Goal: Information Seeking & Learning: Learn about a topic

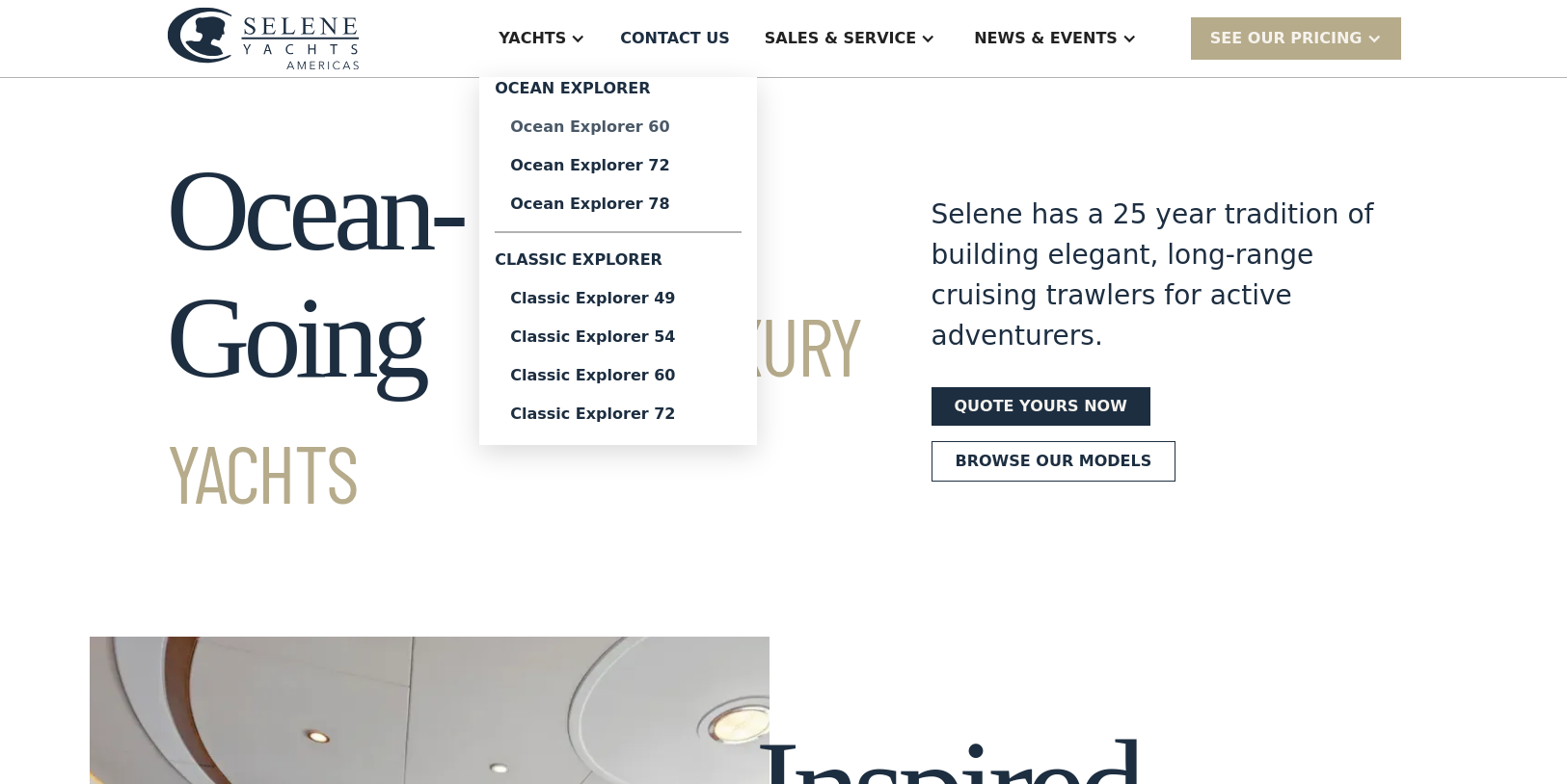
click at [625, 128] on div "Ocean Explorer 60" at bounding box center [618, 127] width 215 height 16
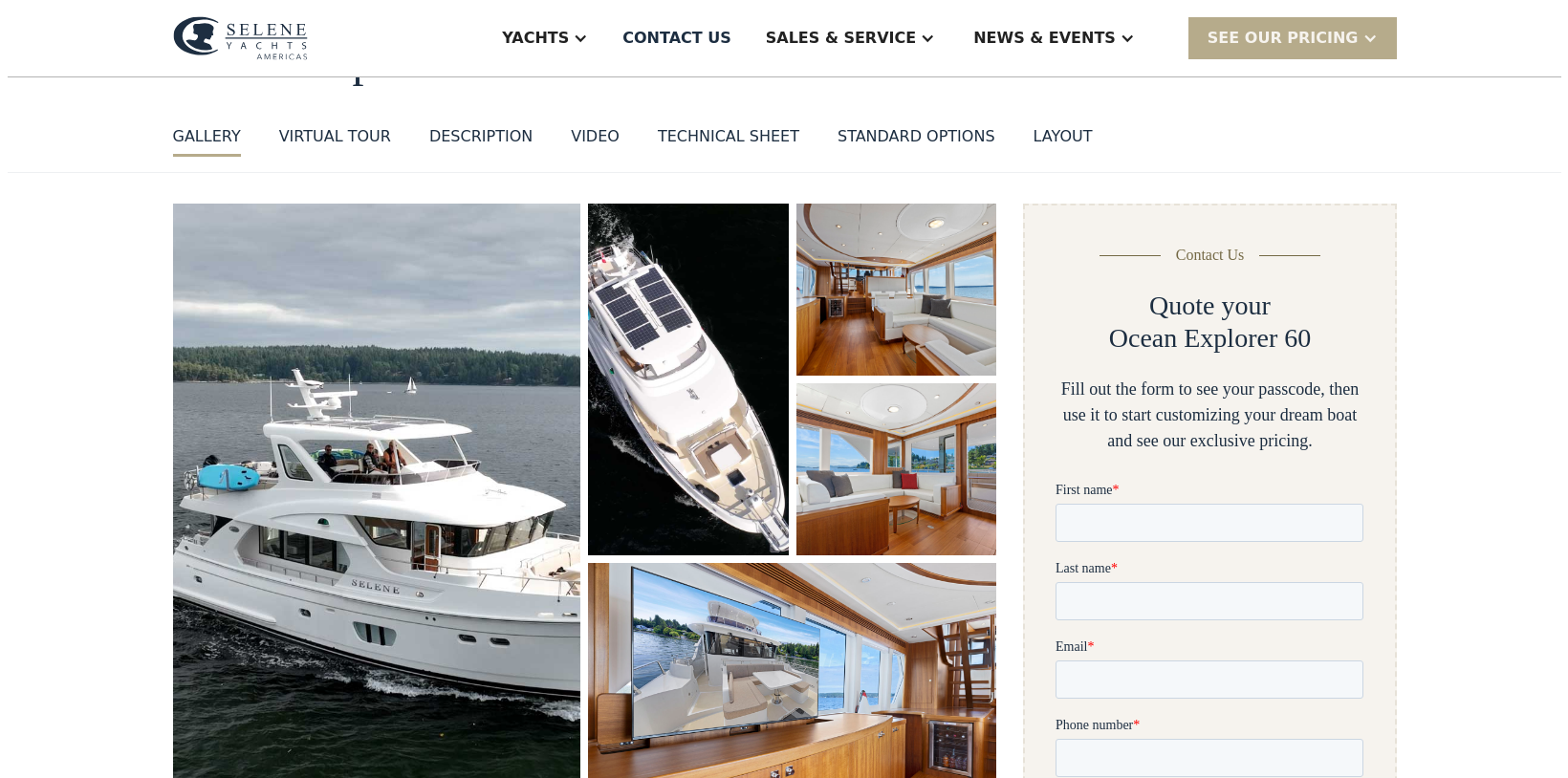
scroll to position [159, 0]
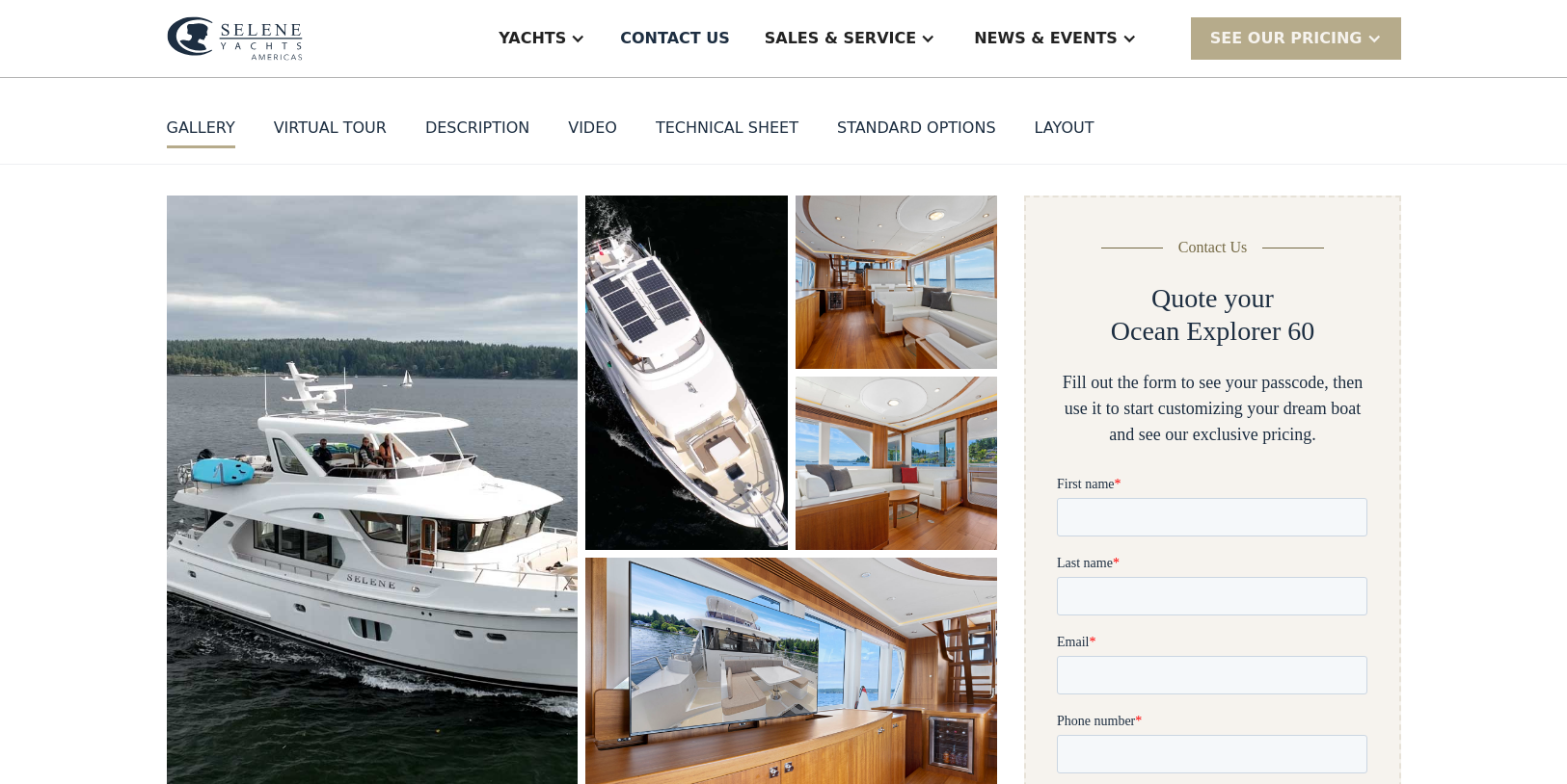
click at [414, 465] on img "open lightbox" at bounding box center [372, 514] width 412 height 637
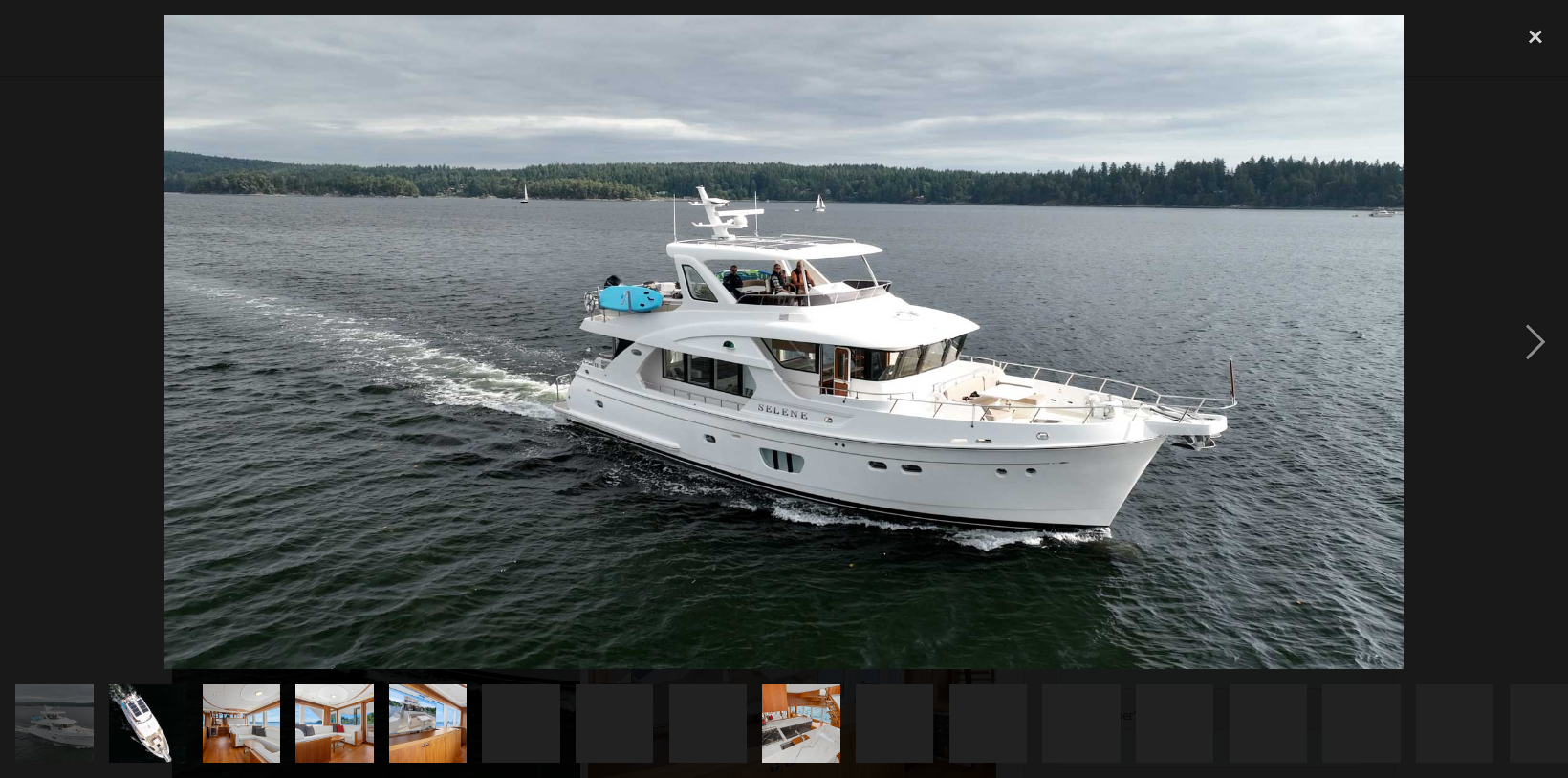
scroll to position [0, 0]
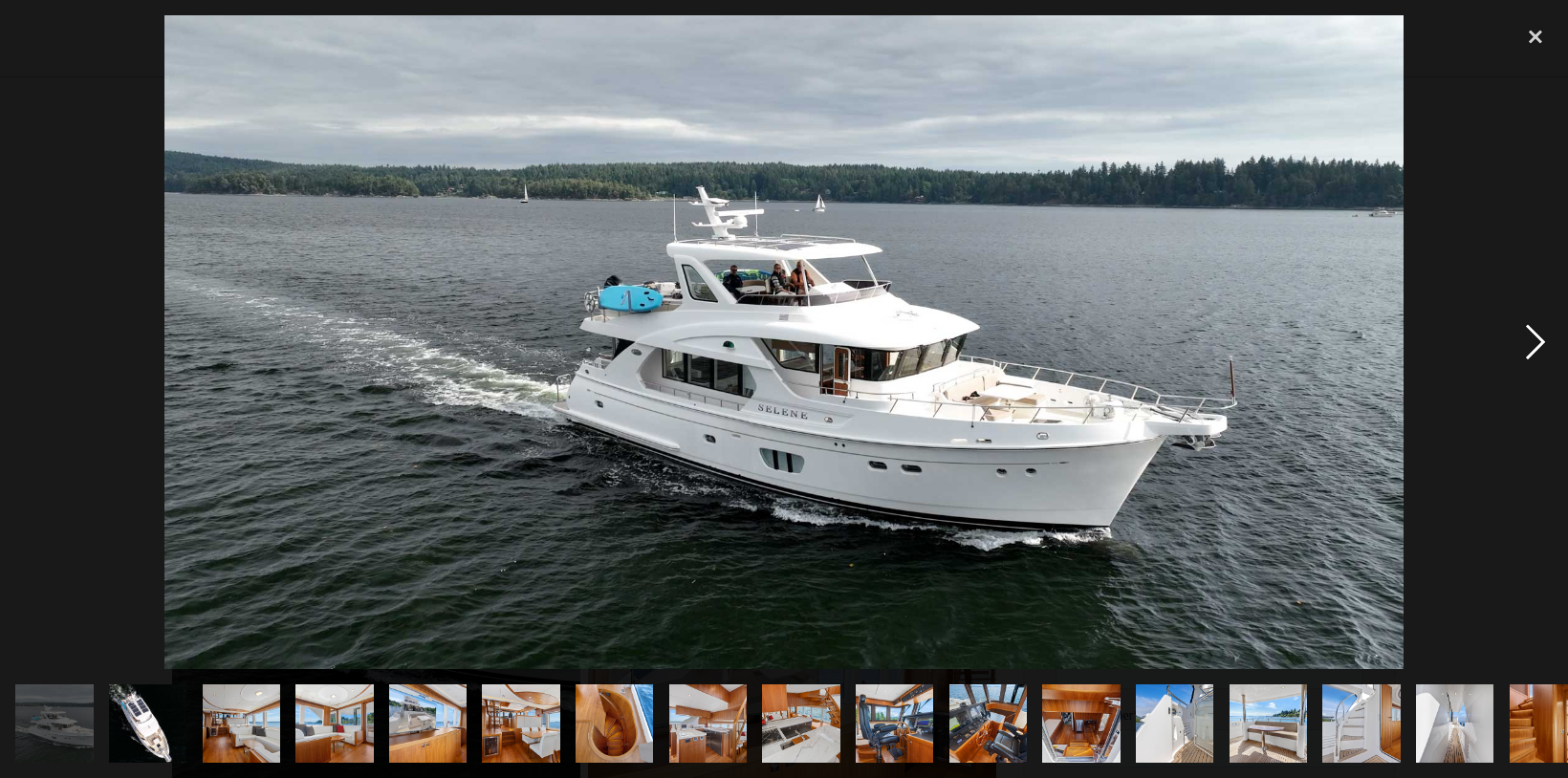
click at [1535, 346] on div "next image" at bounding box center [1535, 343] width 65 height 654
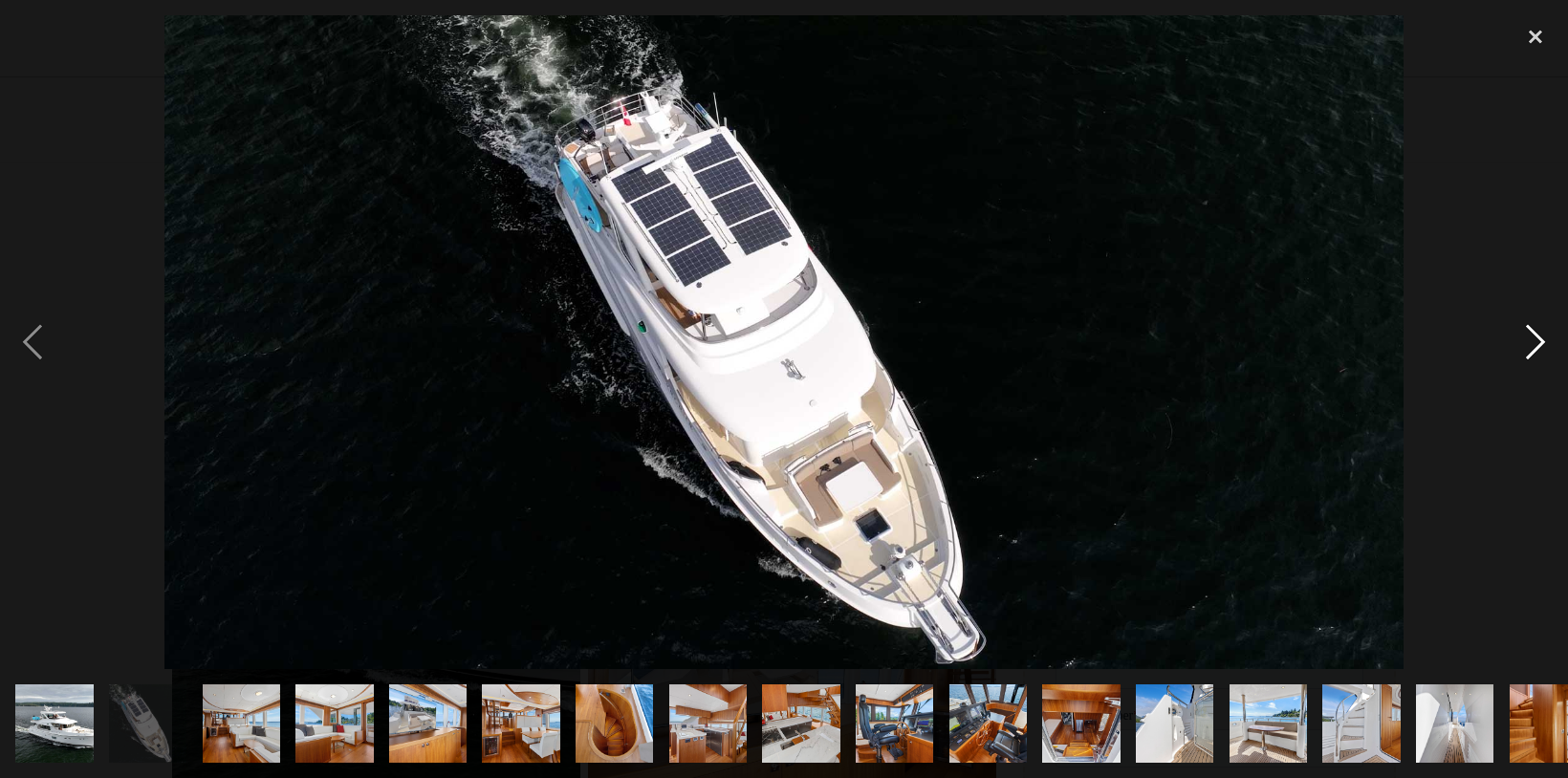
click at [1535, 346] on div "next image" at bounding box center [1535, 343] width 65 height 654
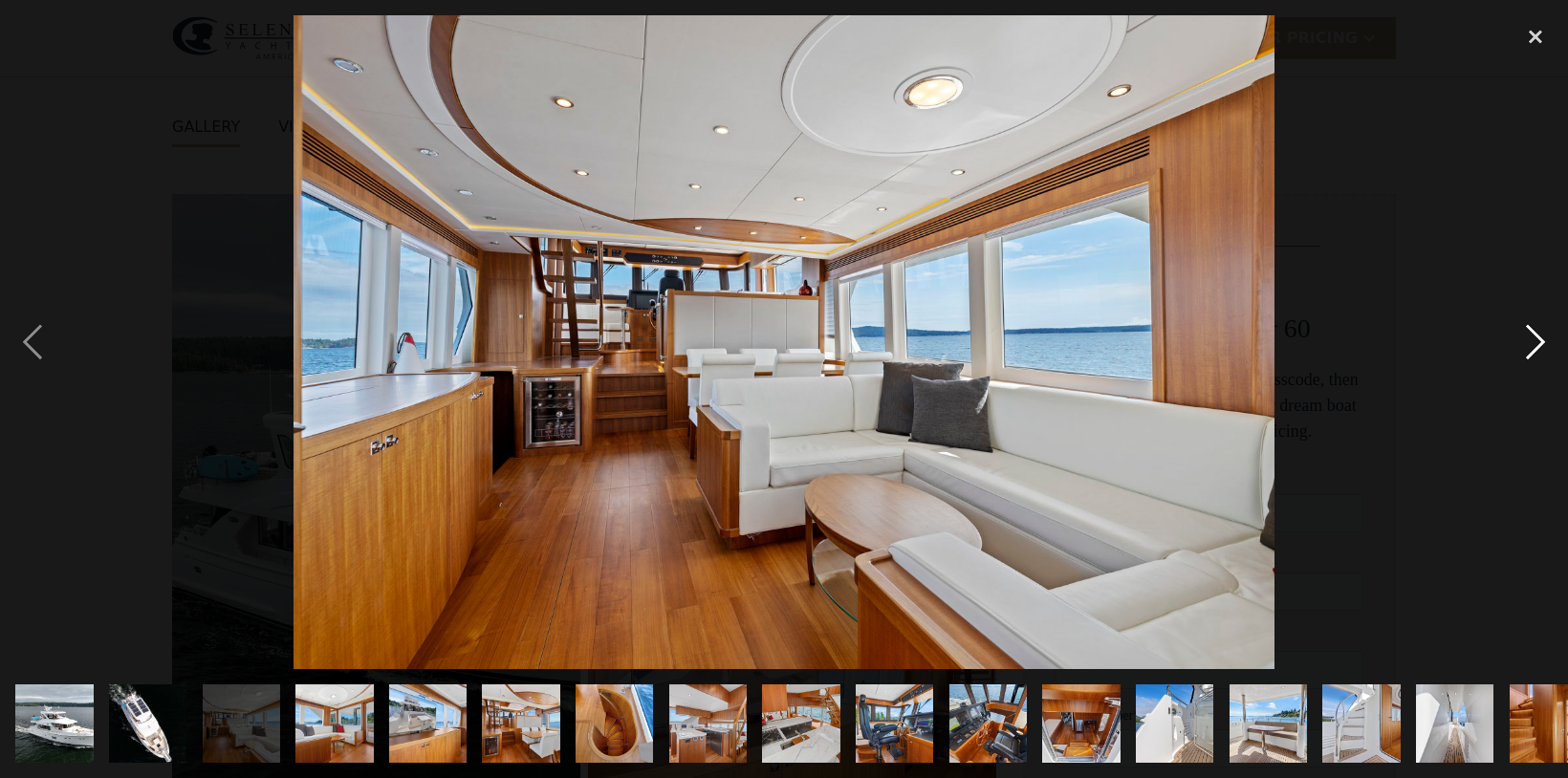
click at [1535, 346] on div "next image" at bounding box center [1535, 343] width 65 height 654
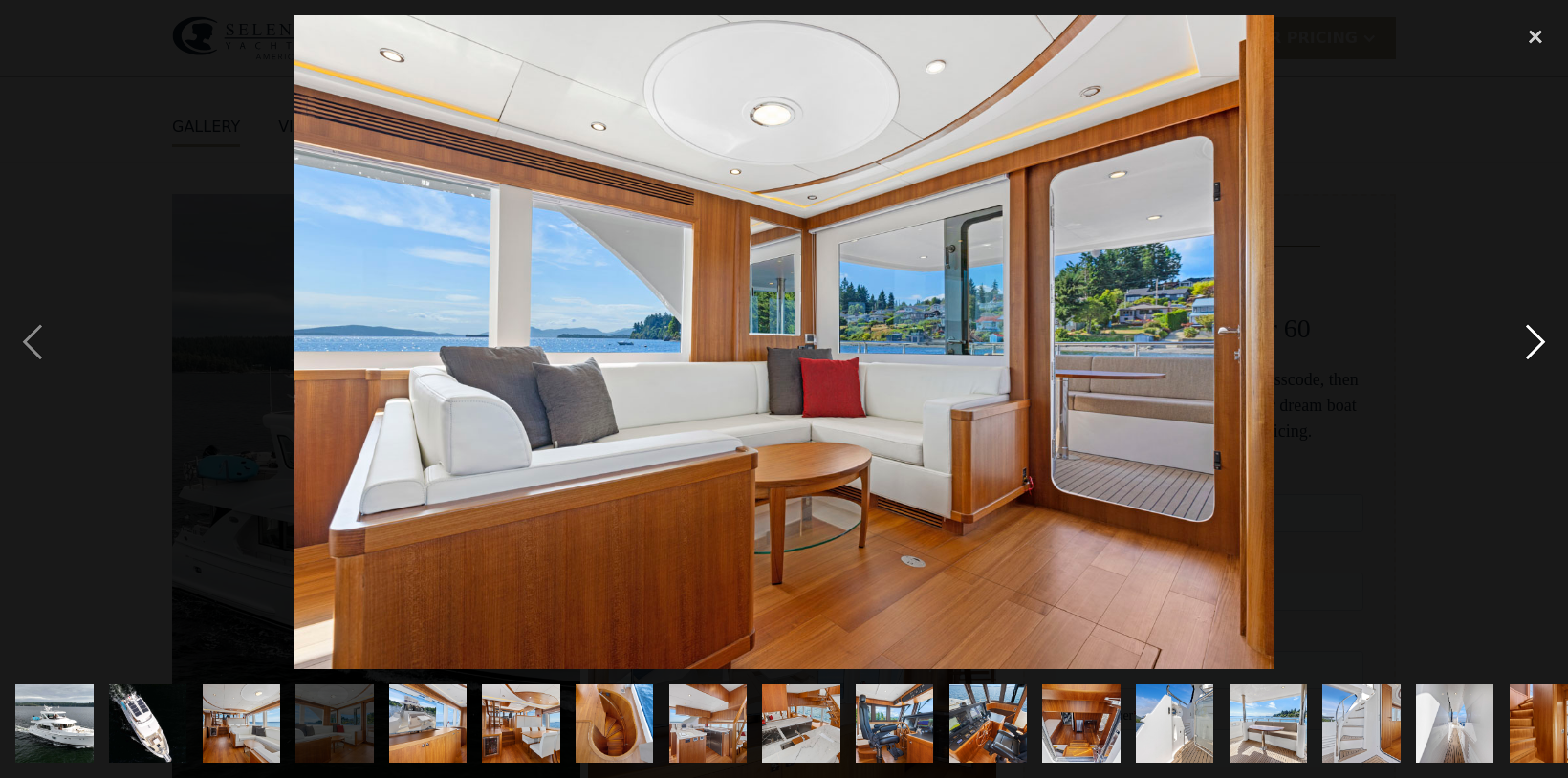
click at [1535, 346] on div "next image" at bounding box center [1535, 343] width 65 height 654
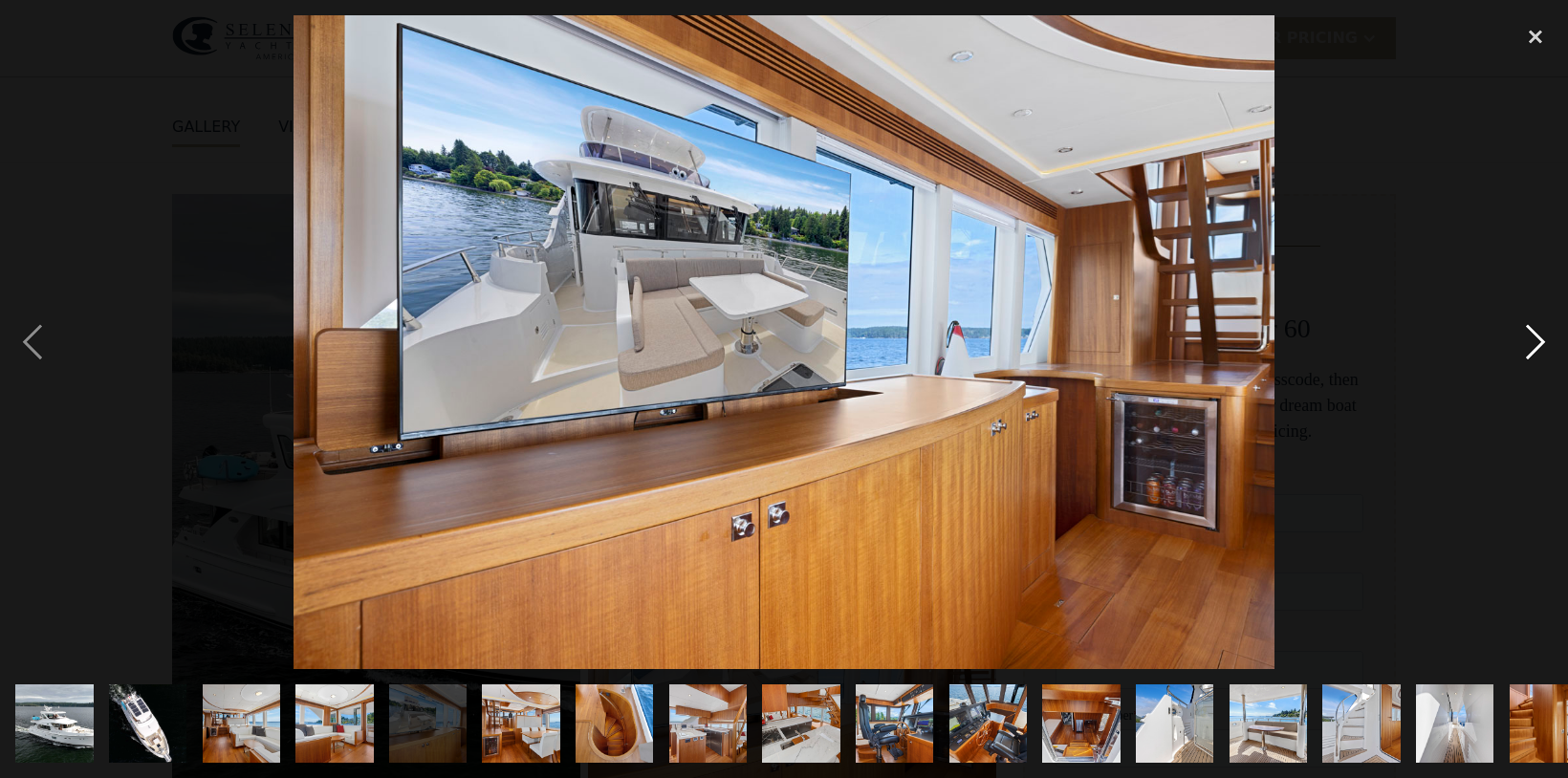
click at [1535, 346] on div "next image" at bounding box center [1535, 343] width 65 height 654
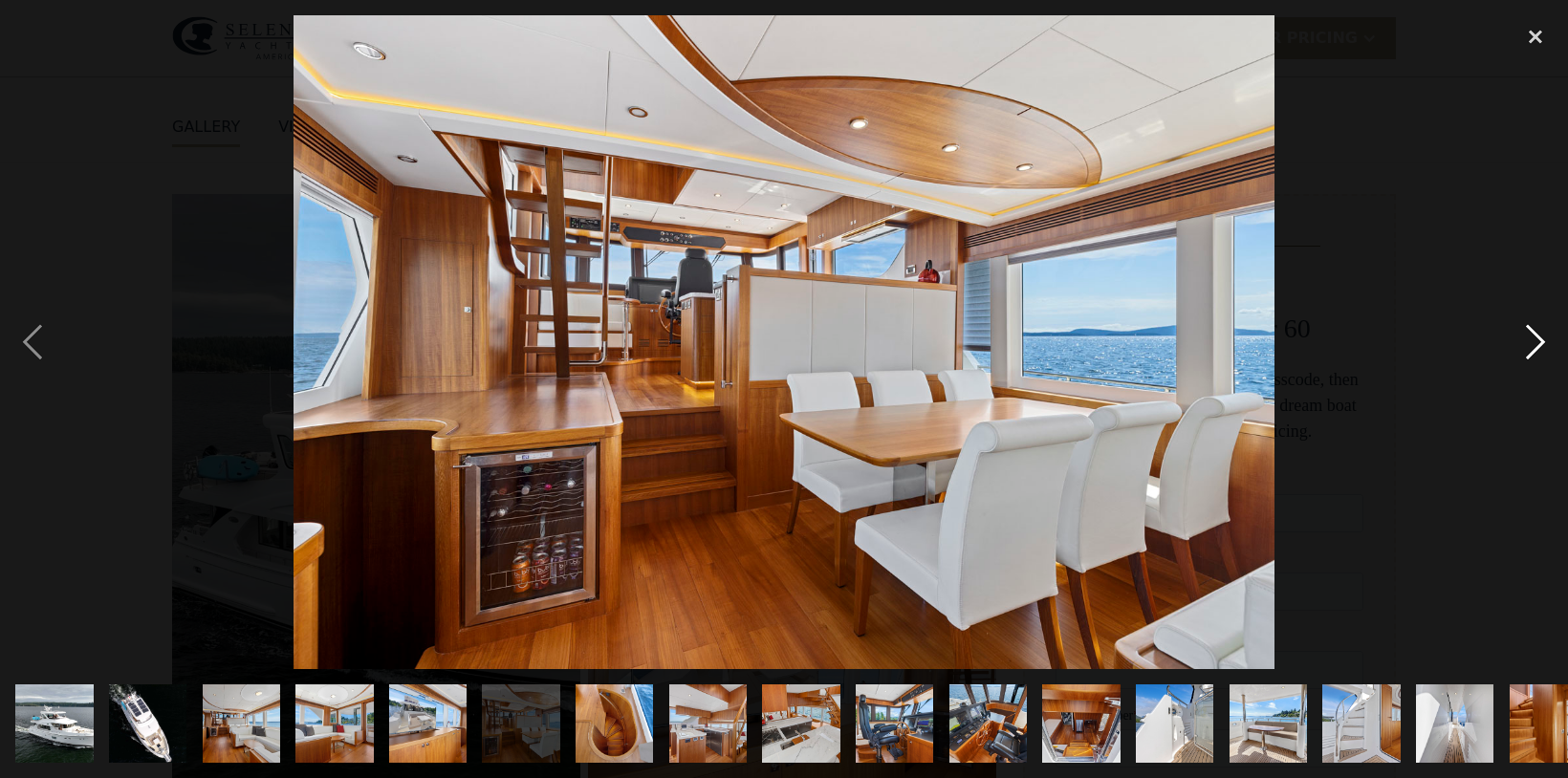
click at [1535, 346] on div "next image" at bounding box center [1535, 343] width 65 height 654
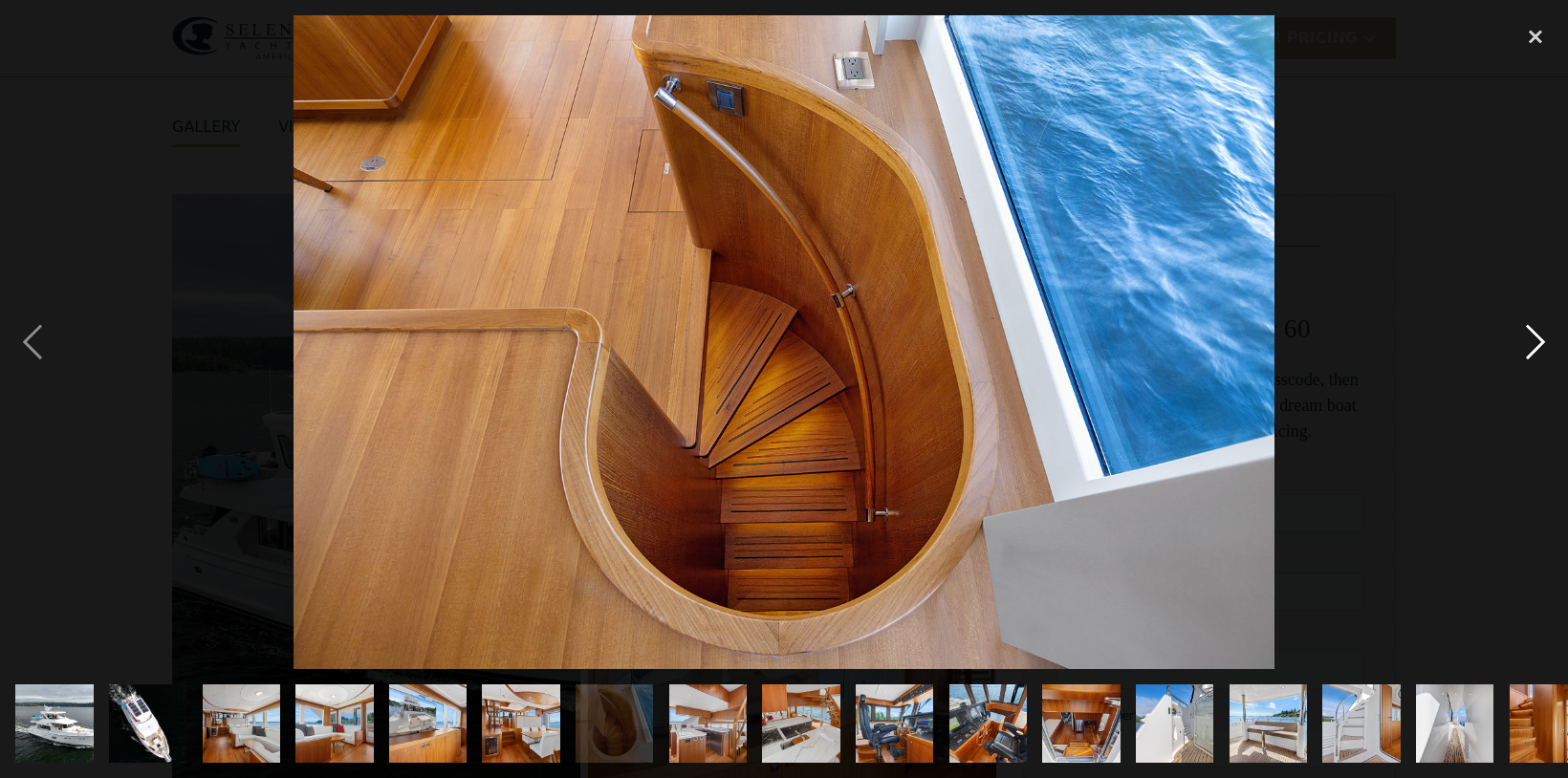
click at [1535, 346] on div "next image" at bounding box center [1535, 343] width 65 height 654
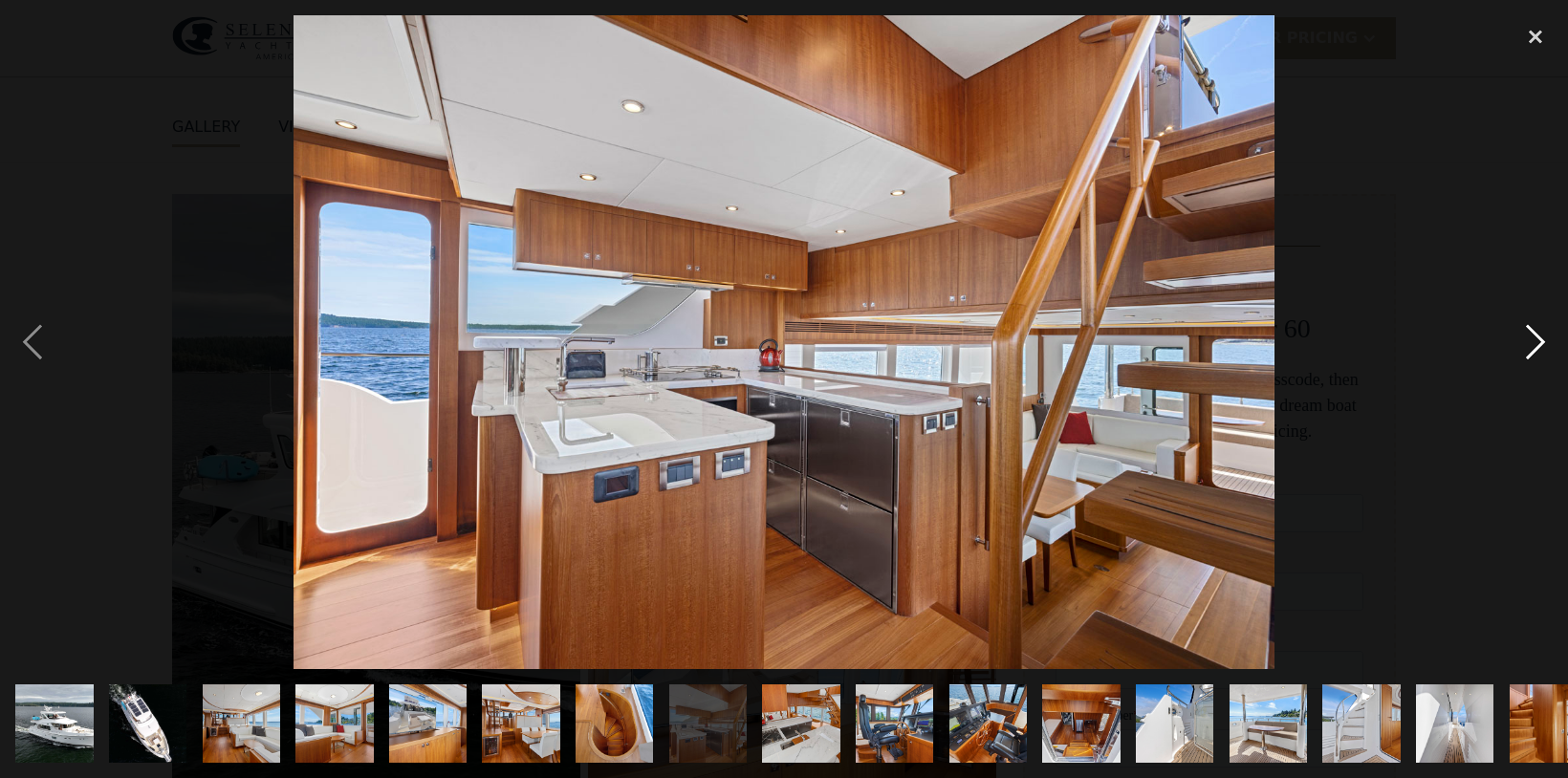
click at [1535, 346] on div "next image" at bounding box center [1535, 343] width 65 height 654
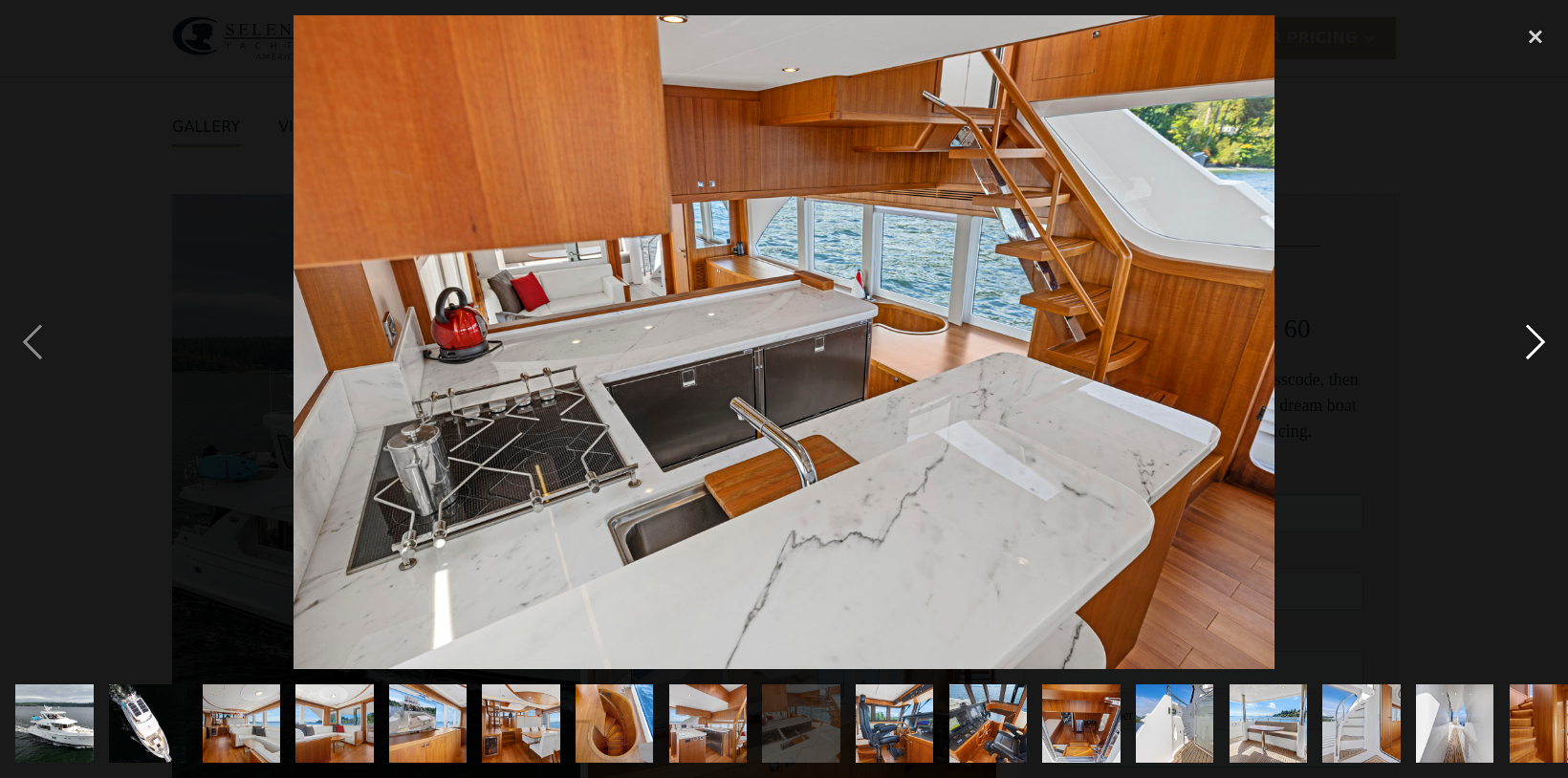
click at [1535, 346] on div "next image" at bounding box center [1535, 343] width 65 height 654
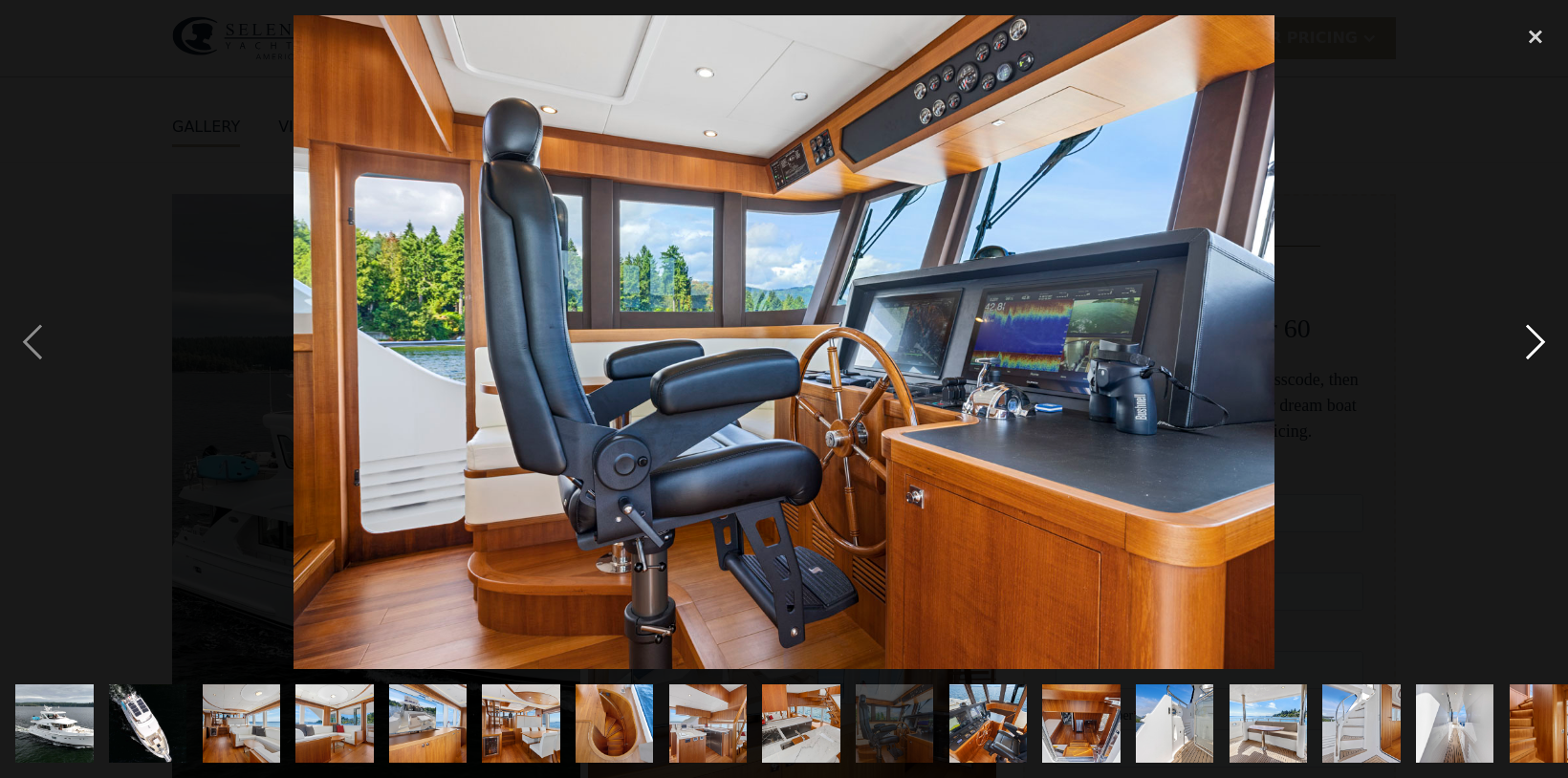
click at [1535, 346] on div "next image" at bounding box center [1535, 343] width 65 height 654
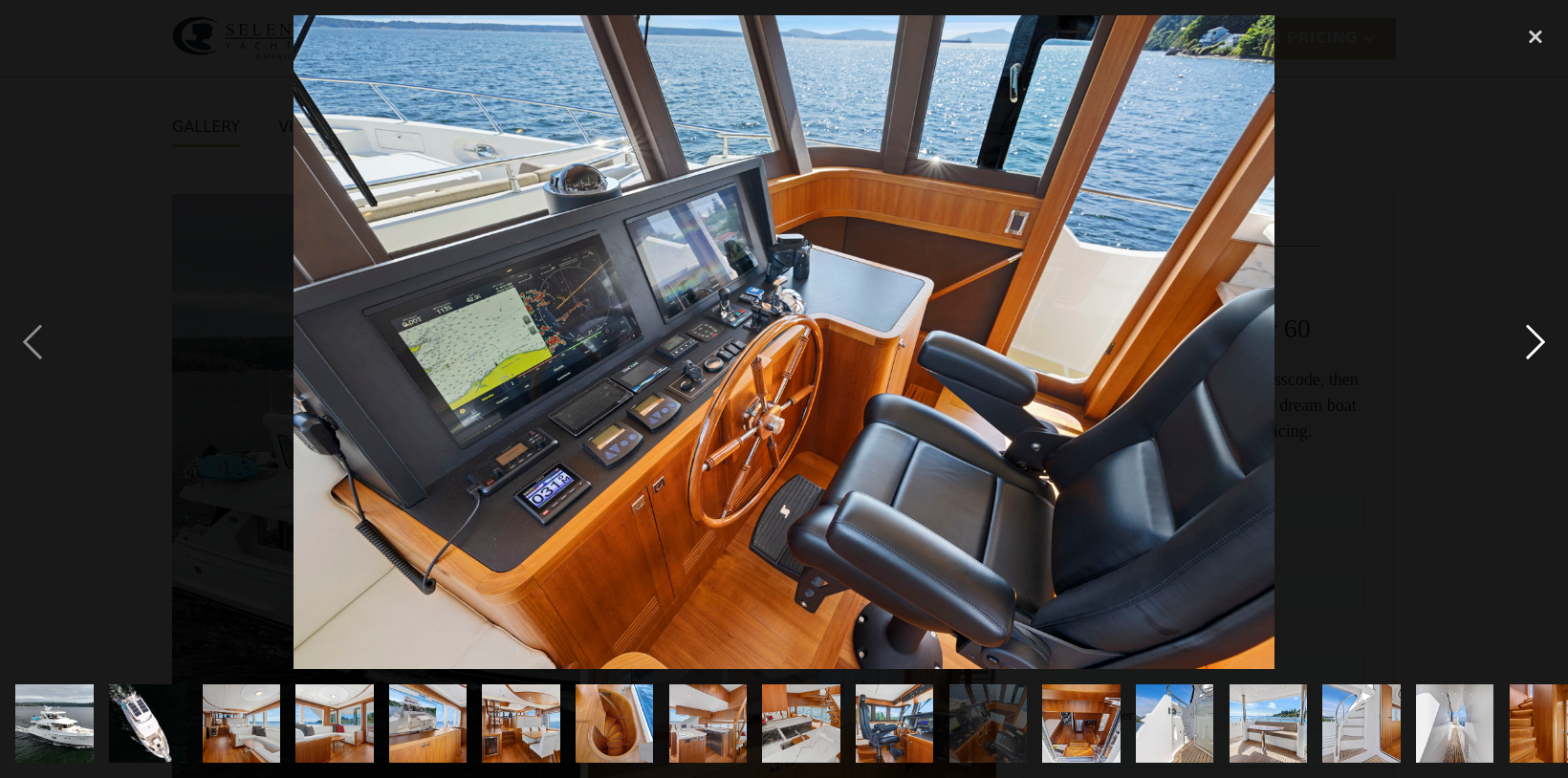
click at [1535, 346] on div "next image" at bounding box center [1535, 343] width 65 height 654
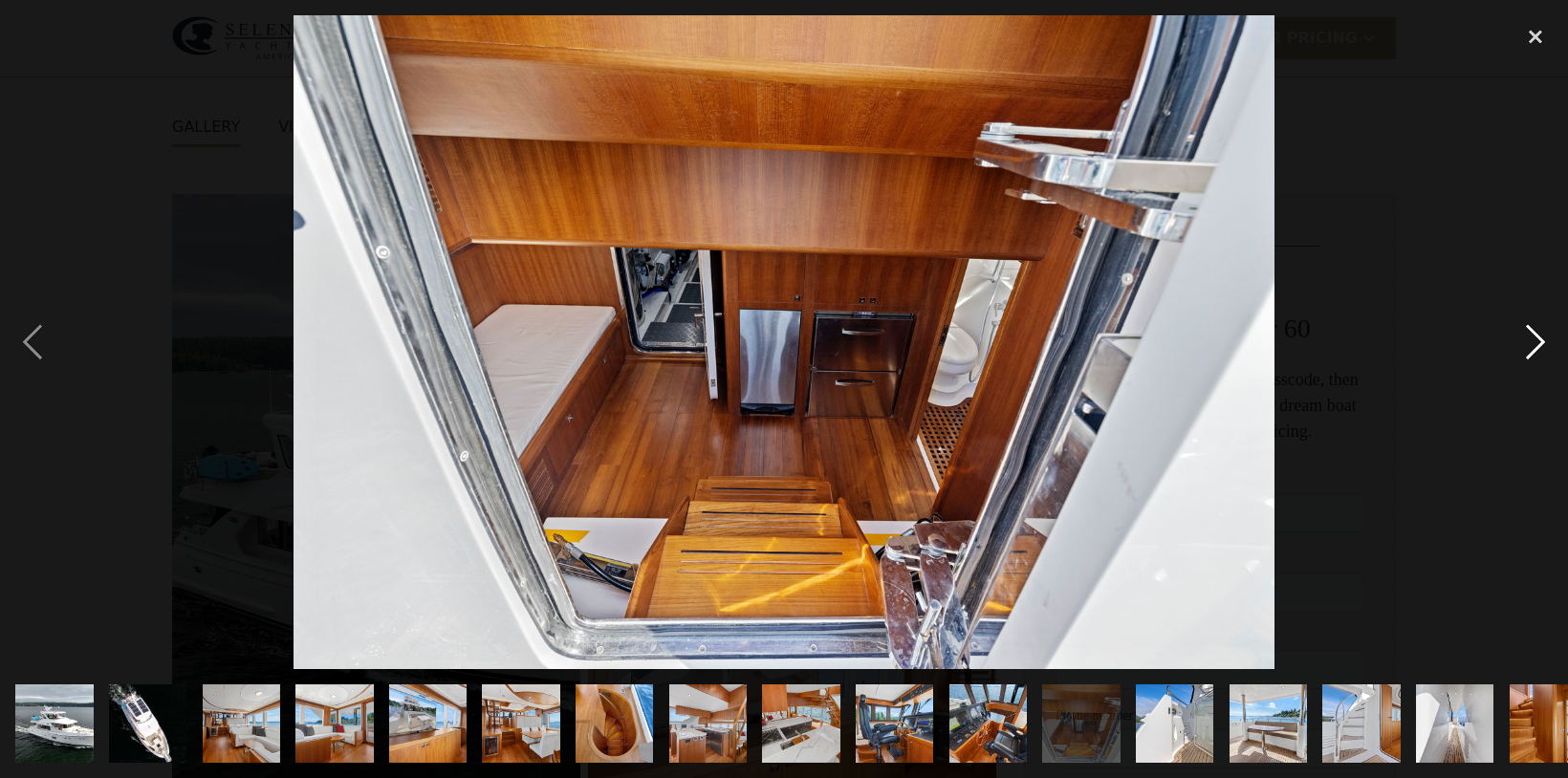
click at [1535, 346] on div "next image" at bounding box center [1535, 343] width 65 height 654
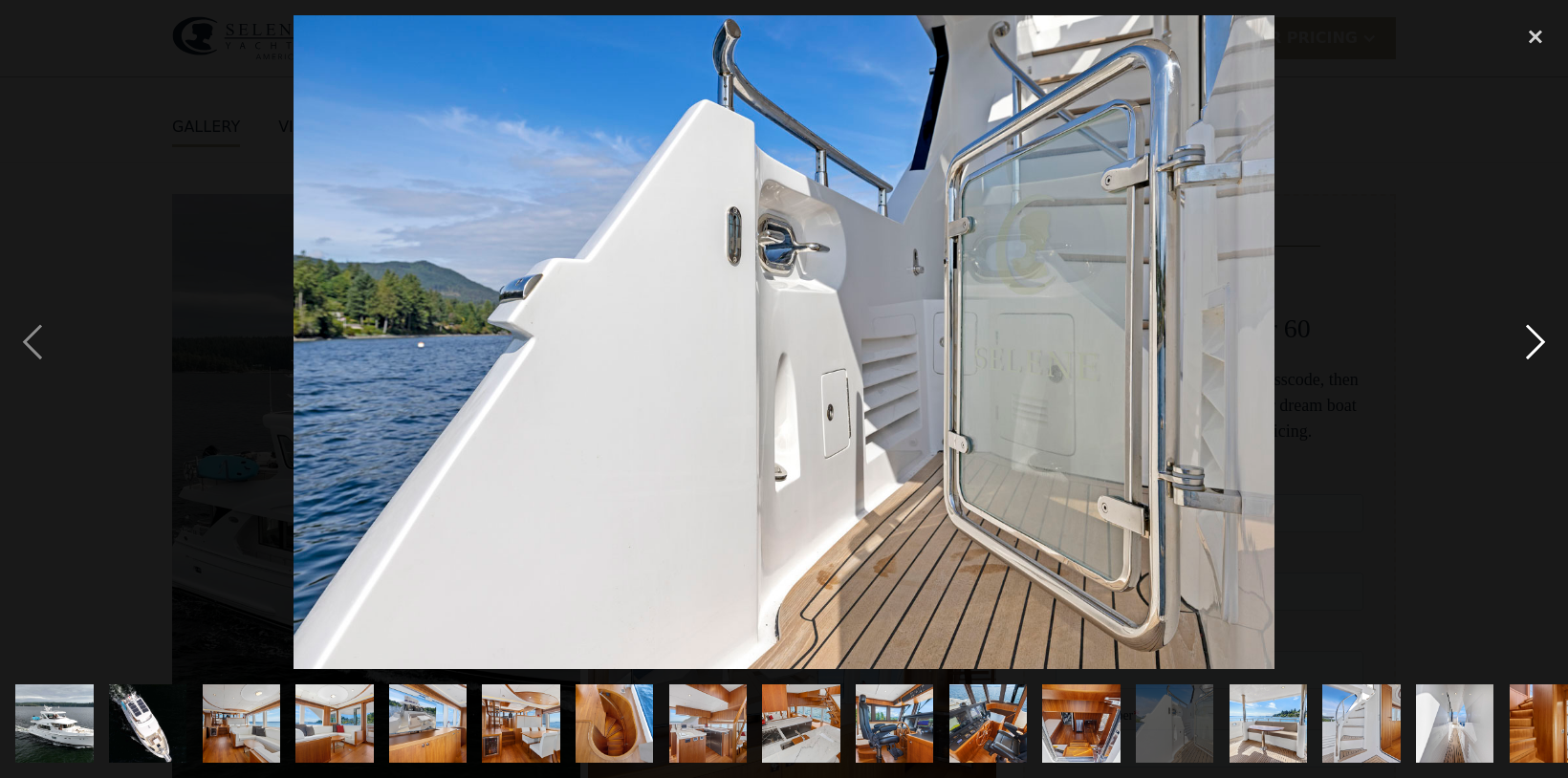
click at [1535, 346] on div "next image" at bounding box center [1535, 343] width 65 height 654
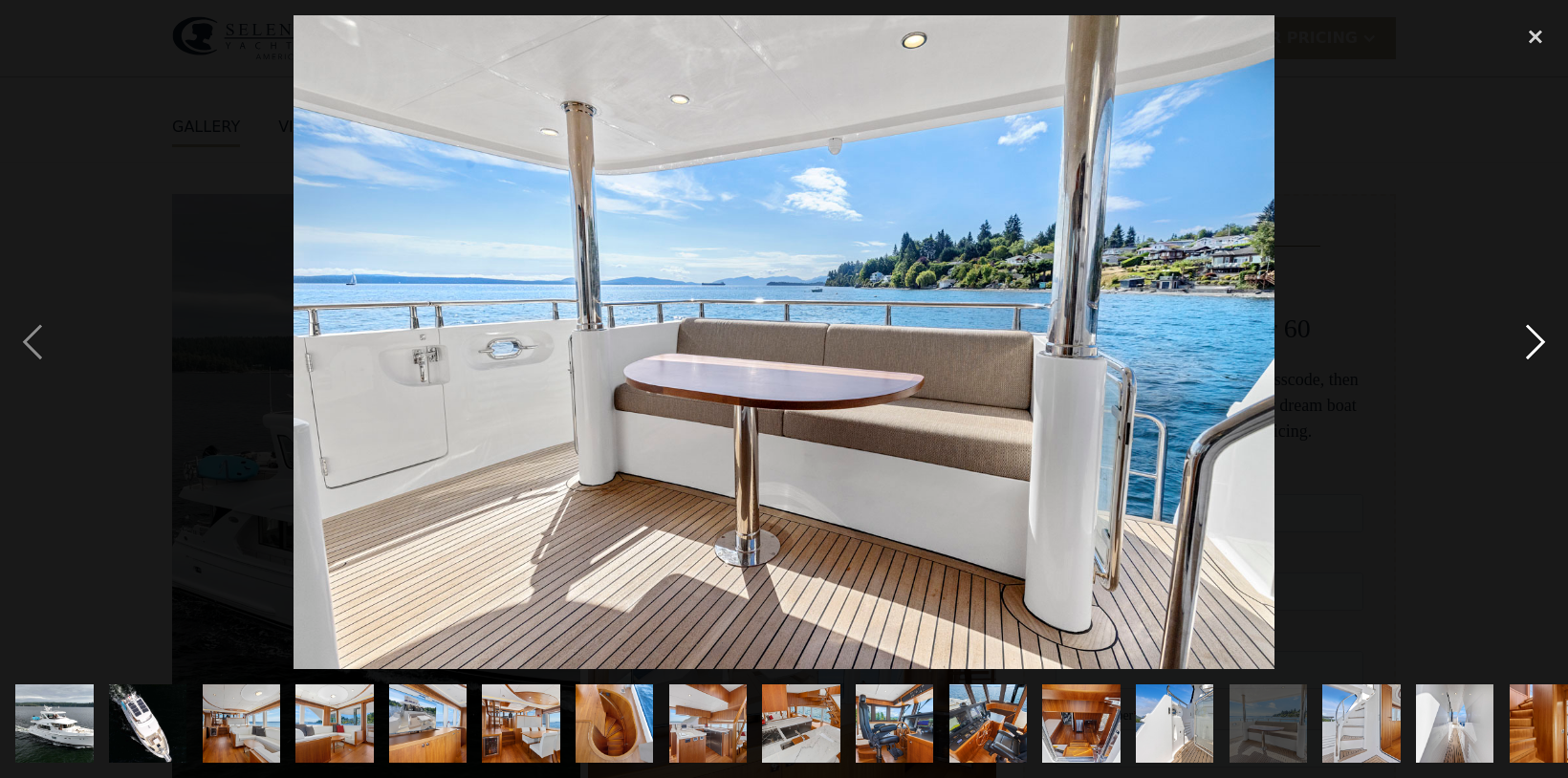
click at [1535, 346] on div "next image" at bounding box center [1535, 343] width 65 height 654
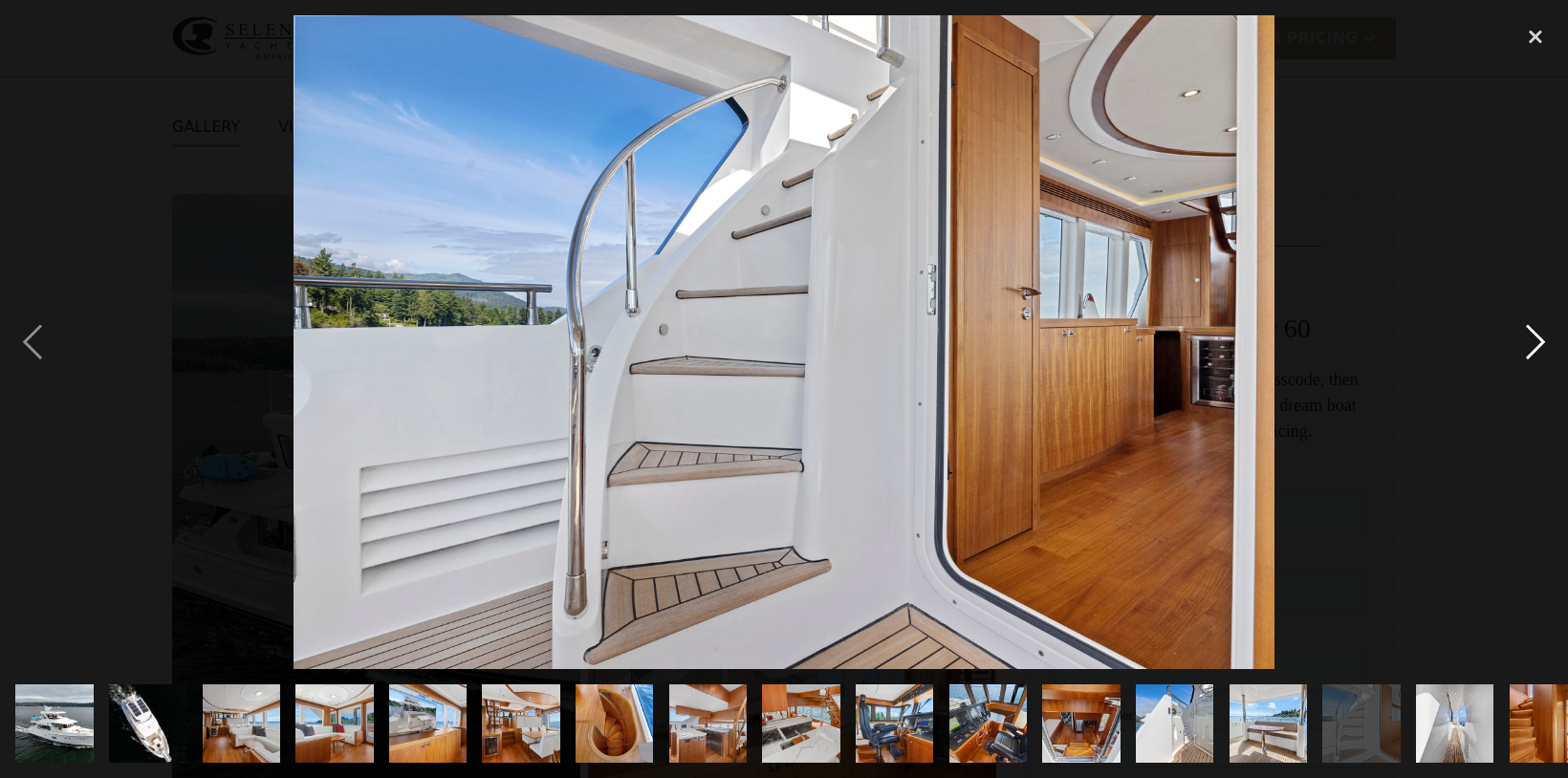
click at [1535, 346] on div "next image" at bounding box center [1535, 343] width 65 height 654
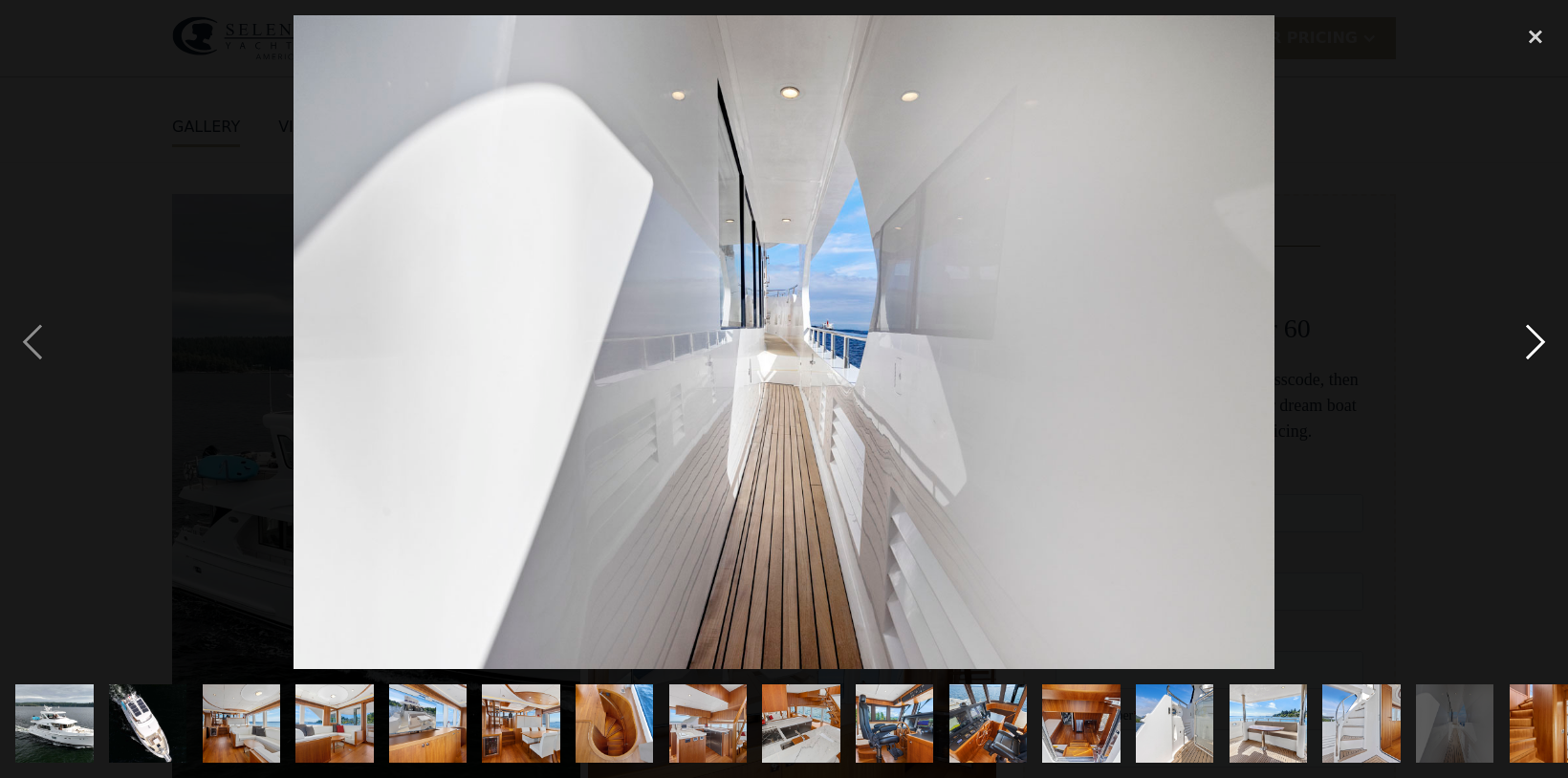
click at [1535, 346] on div "next image" at bounding box center [1535, 343] width 65 height 654
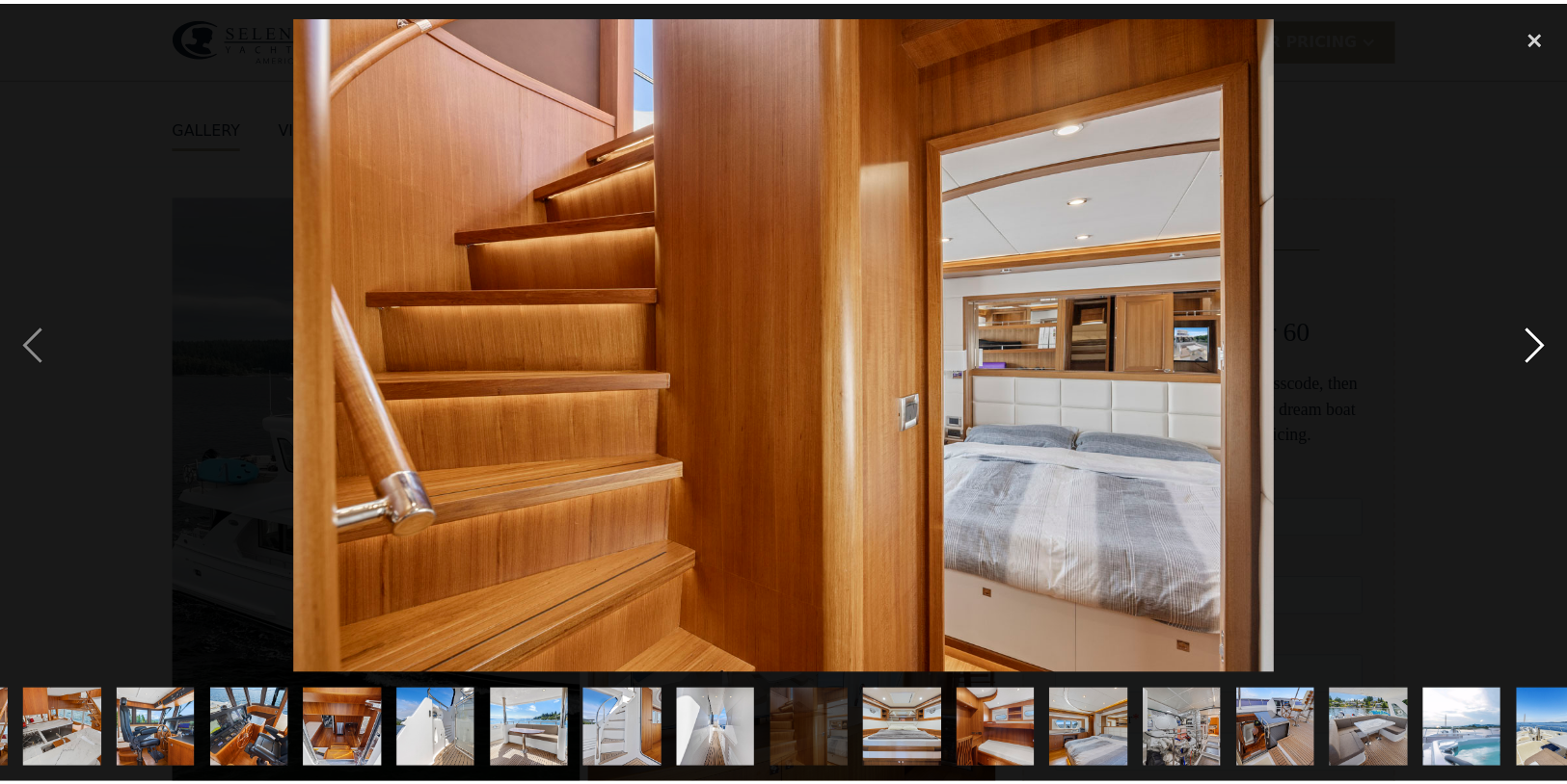
scroll to position [0, 786]
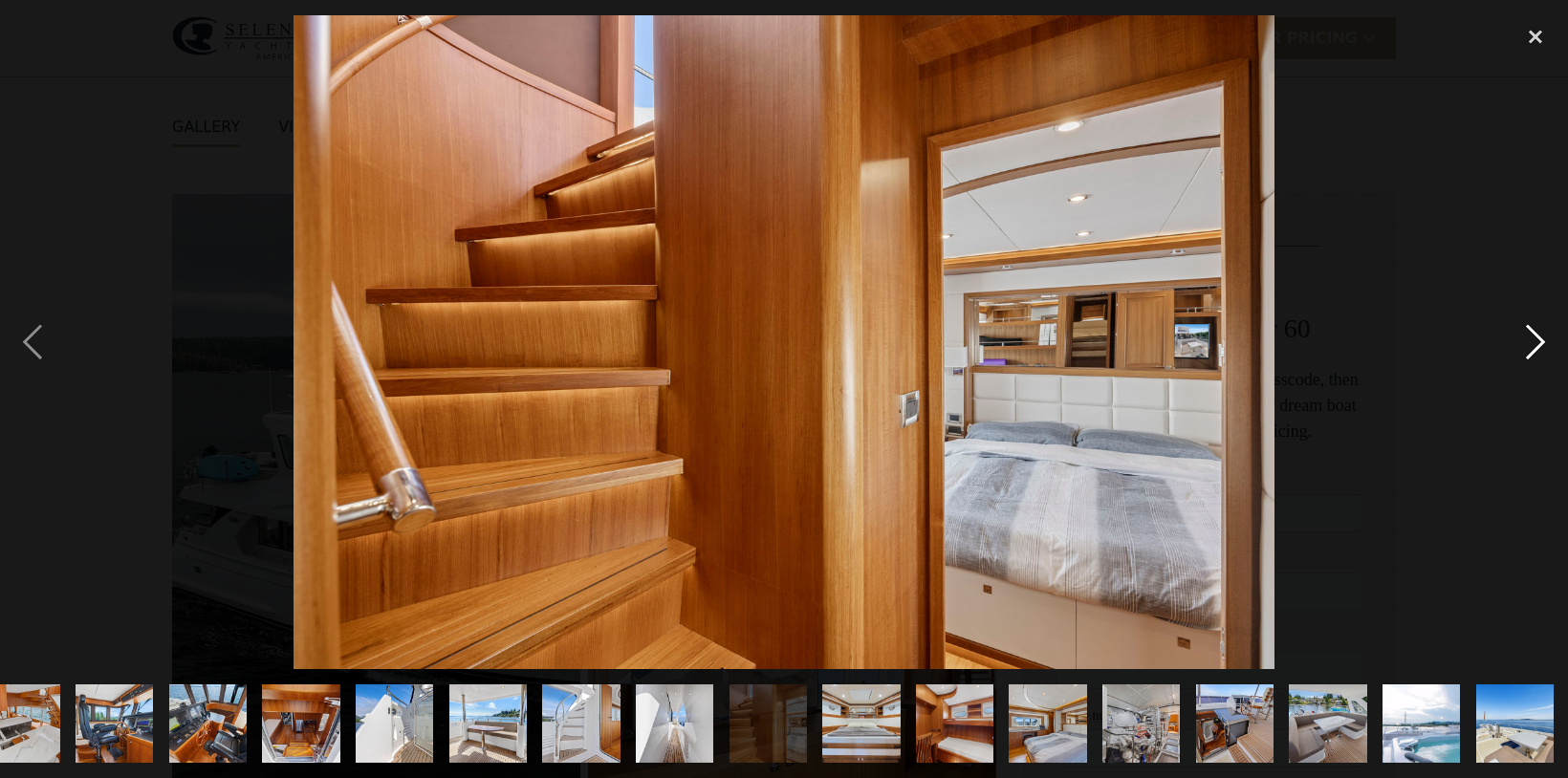
click at [1535, 346] on div "next image" at bounding box center [1535, 343] width 65 height 654
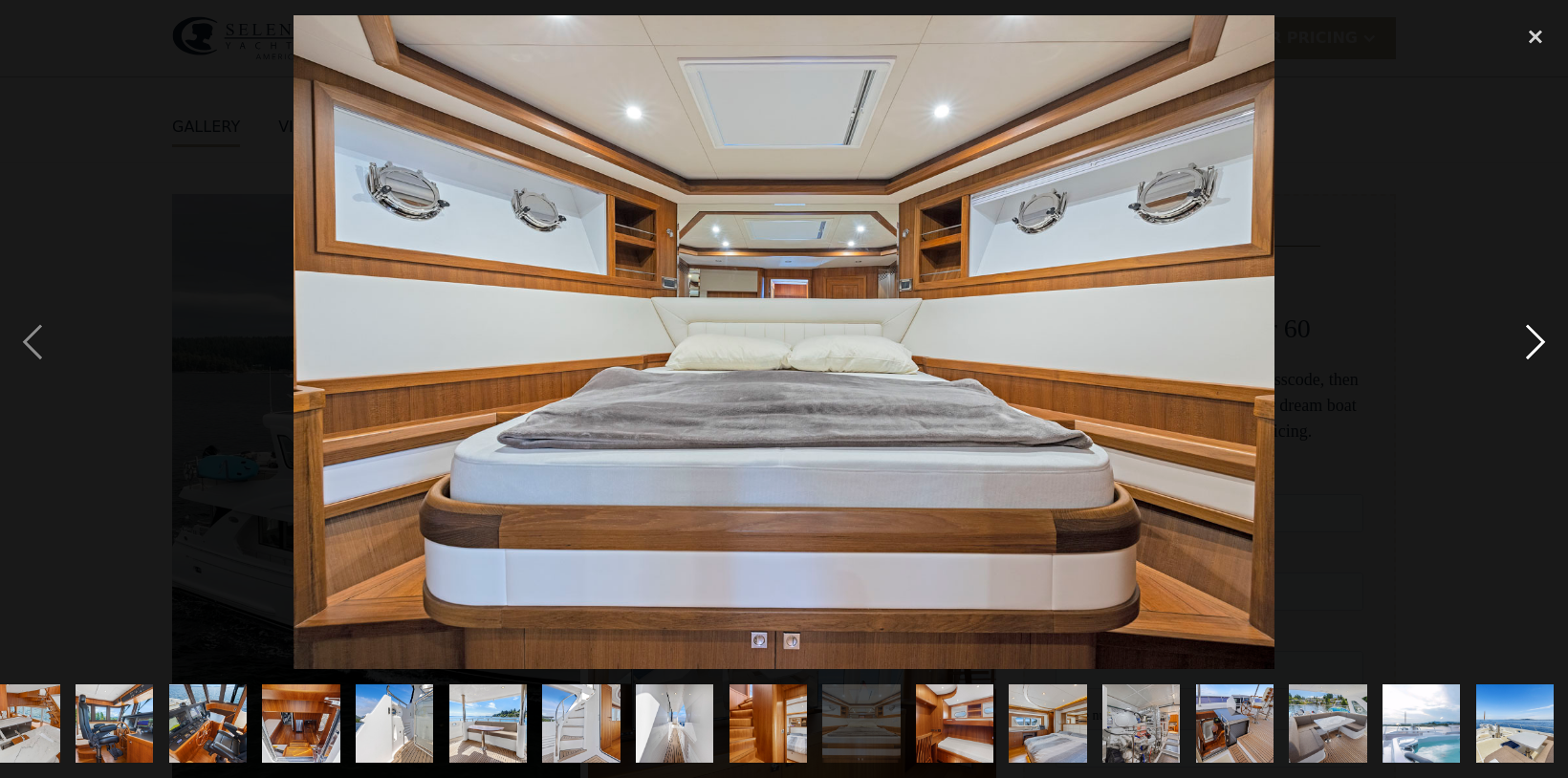
click at [1535, 346] on div "next image" at bounding box center [1535, 343] width 65 height 654
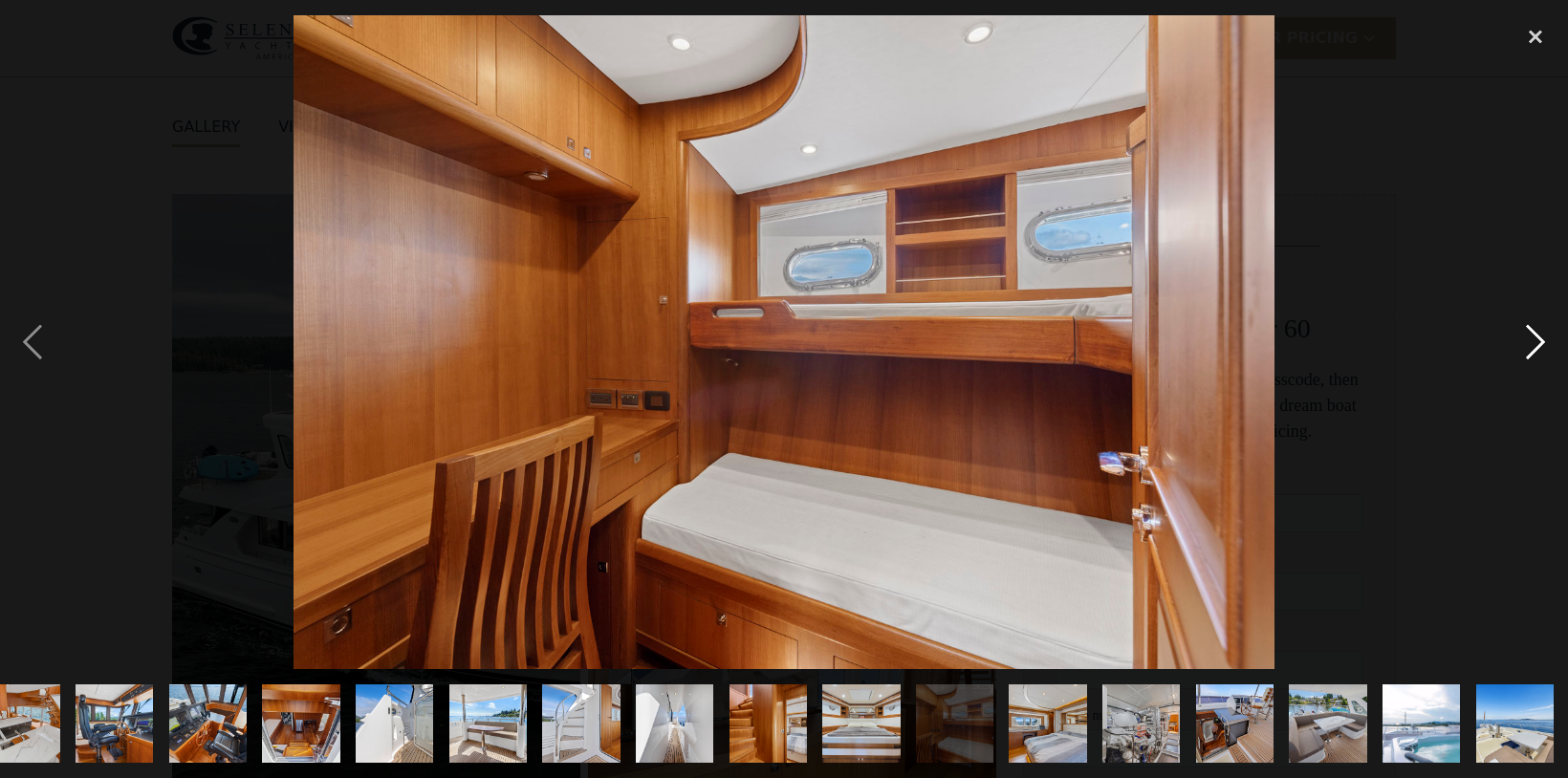
click at [1535, 346] on div "next image" at bounding box center [1535, 343] width 65 height 654
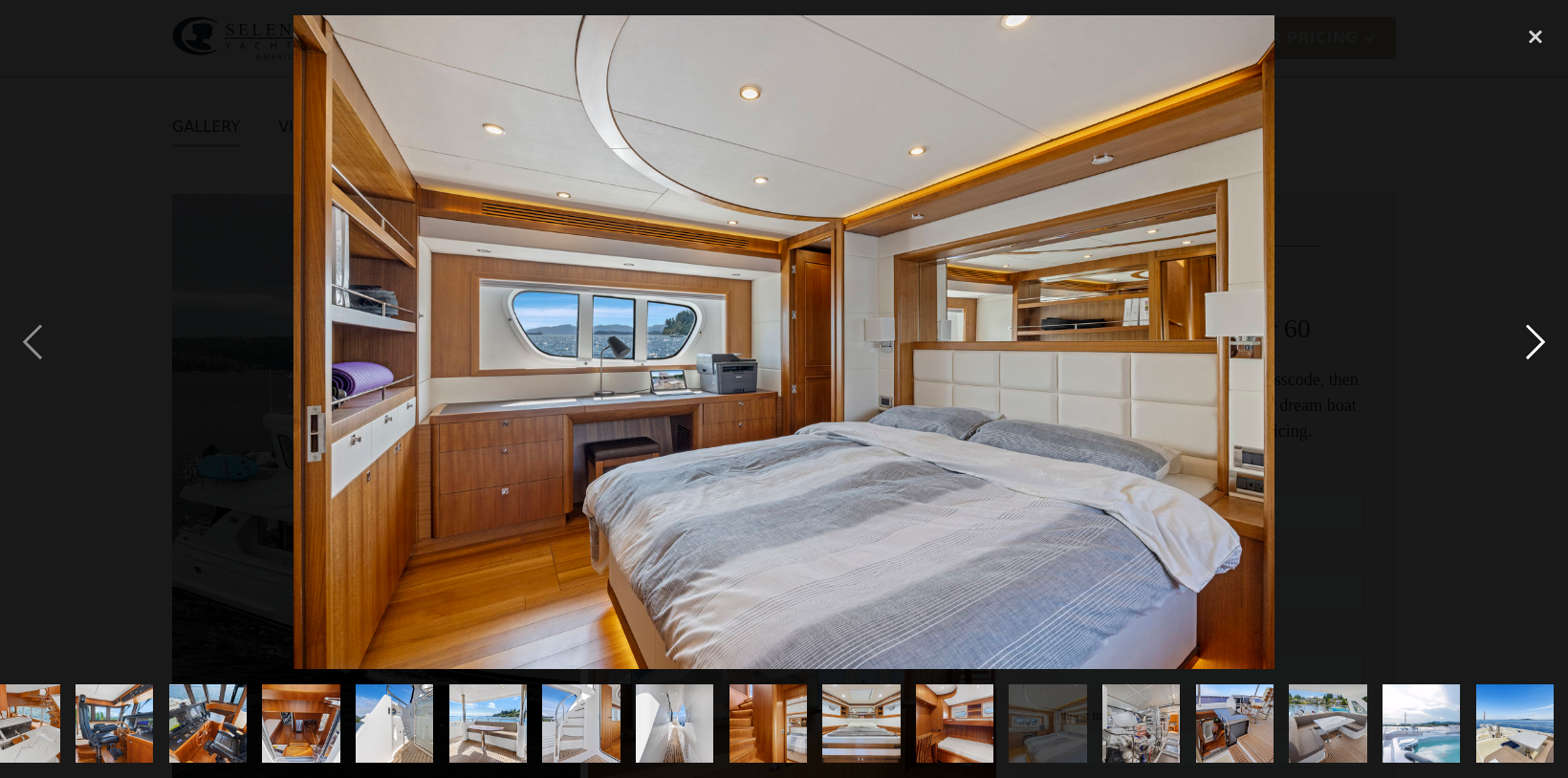
click at [1535, 346] on div "next image" at bounding box center [1535, 343] width 65 height 654
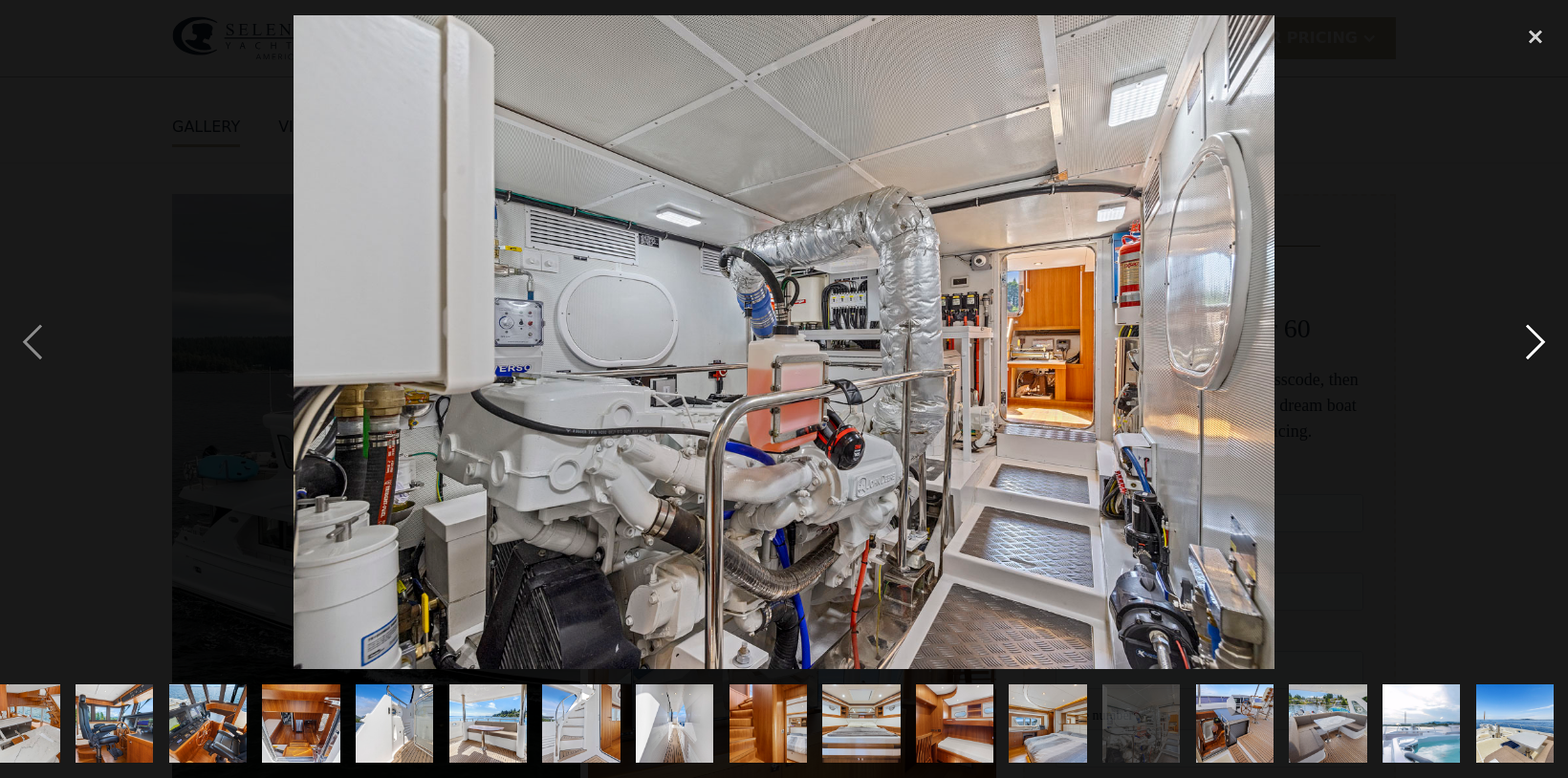
click at [1535, 346] on div "next image" at bounding box center [1535, 343] width 65 height 654
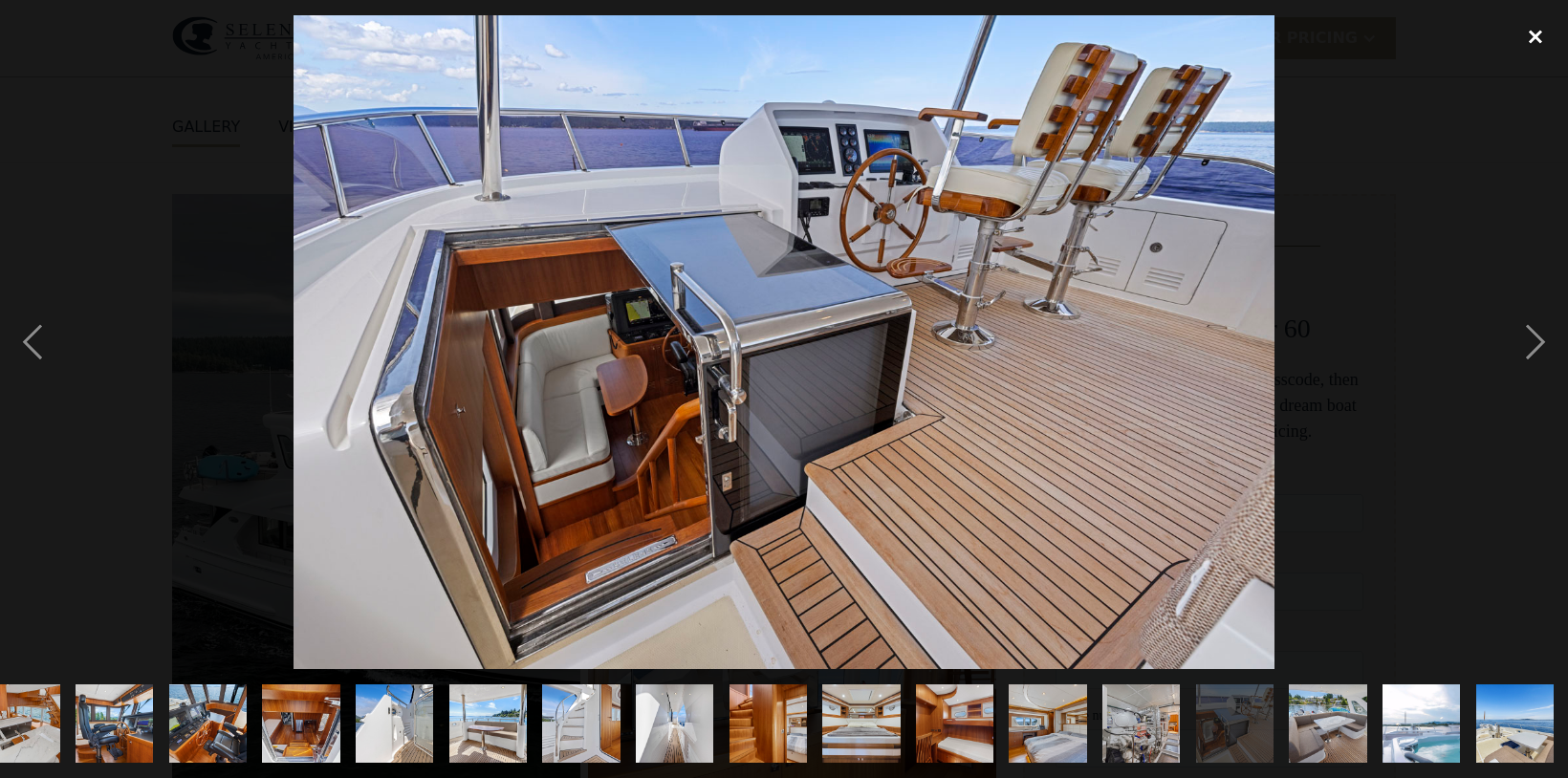
click at [1536, 39] on div "close lightbox" at bounding box center [1535, 36] width 65 height 42
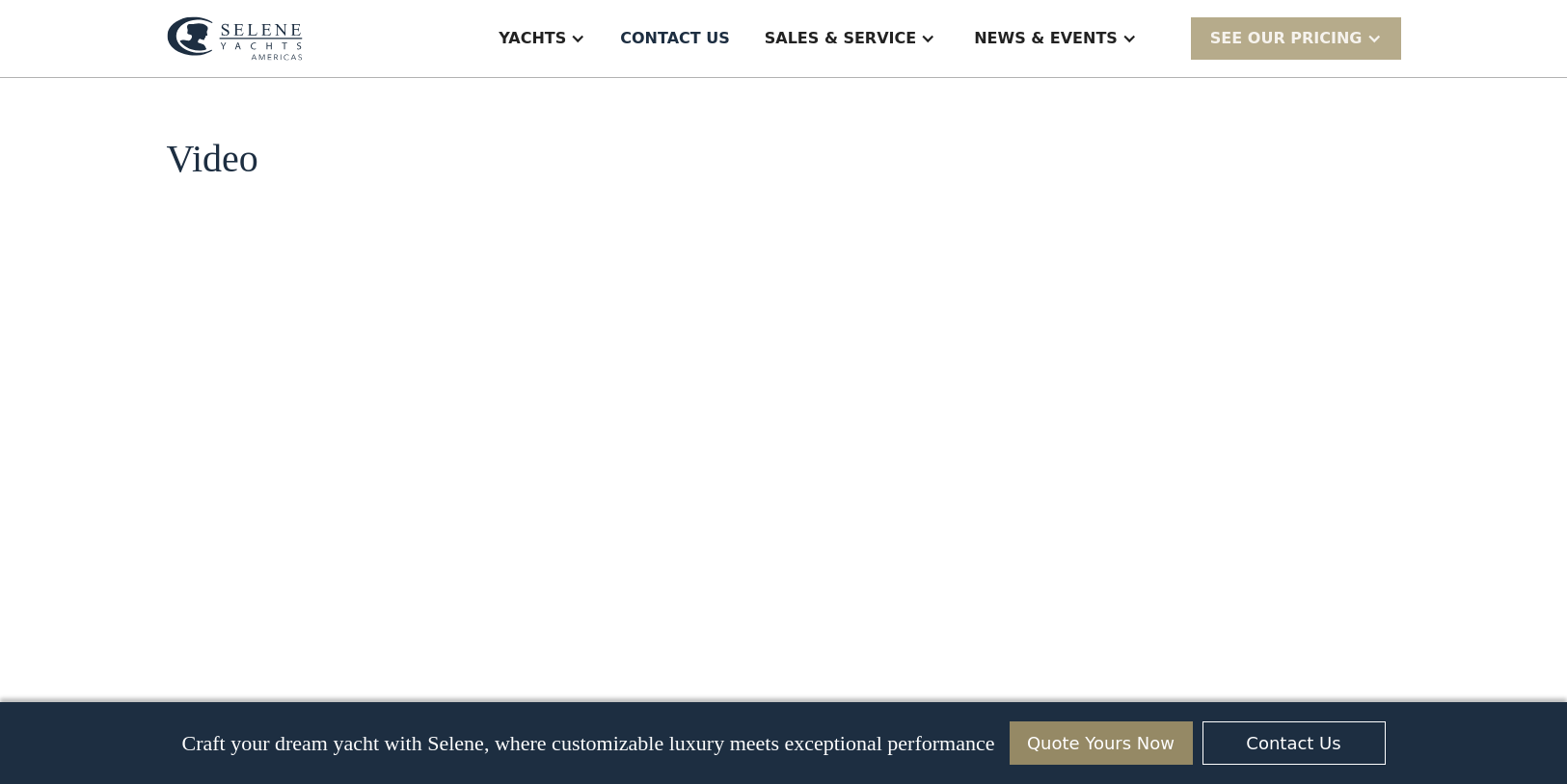
scroll to position [2334, 0]
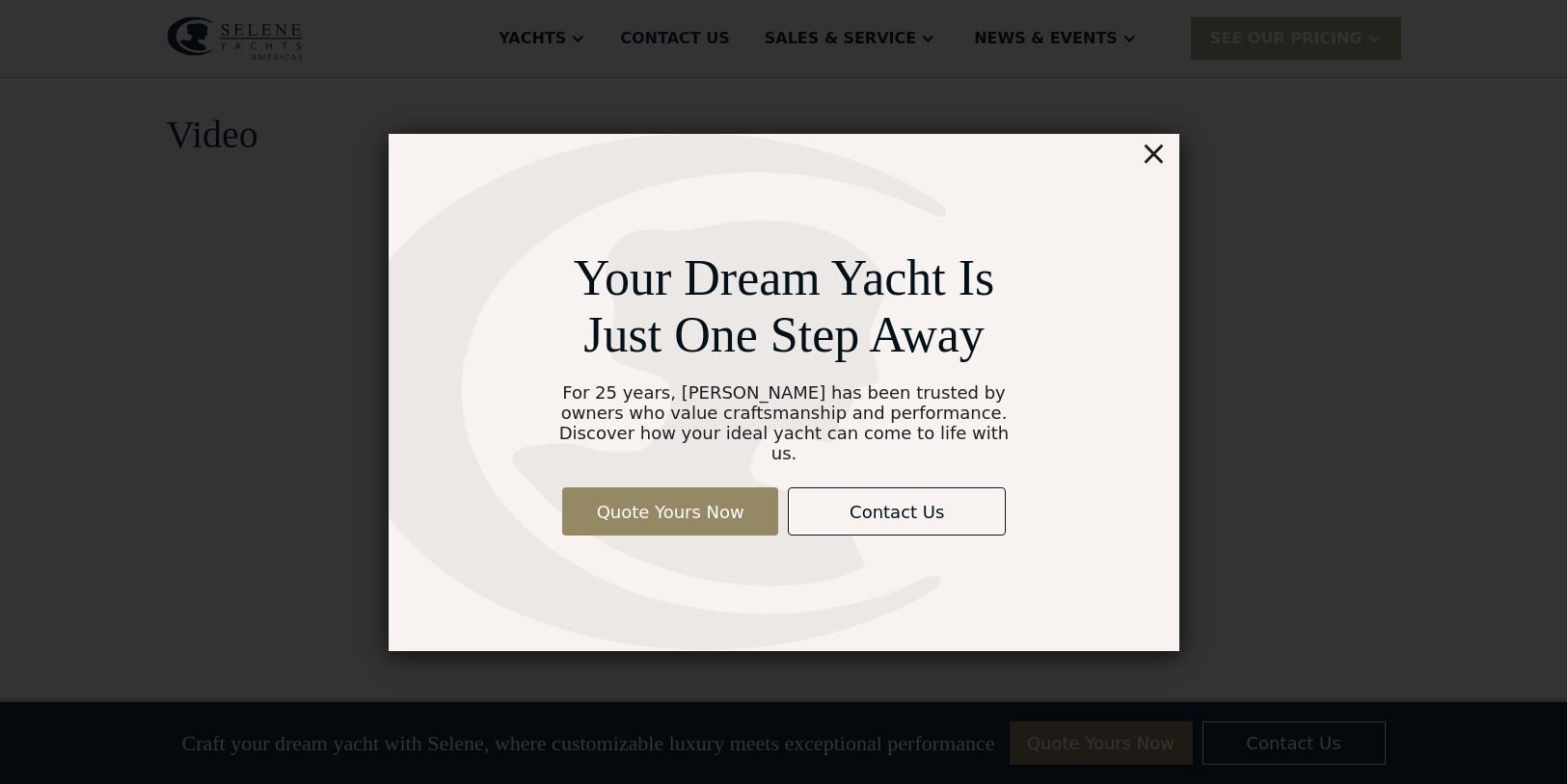
click at [1153, 165] on div "×" at bounding box center [1153, 153] width 28 height 39
